Goal: Task Accomplishment & Management: Manage account settings

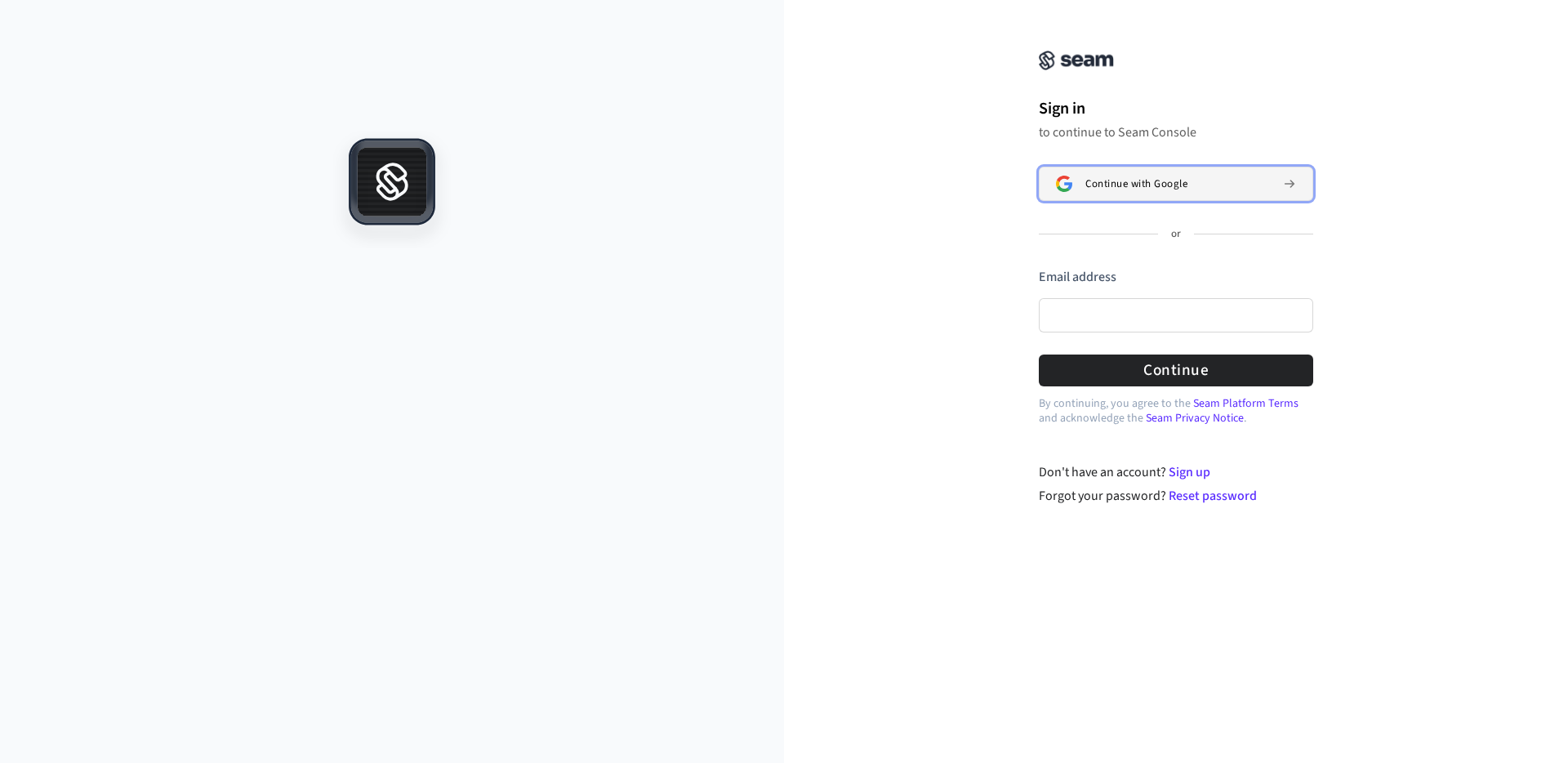
click at [1142, 181] on span "Continue with Google" at bounding box center [1136, 184] width 102 height 13
